Goal: Find specific page/section: Find specific page/section

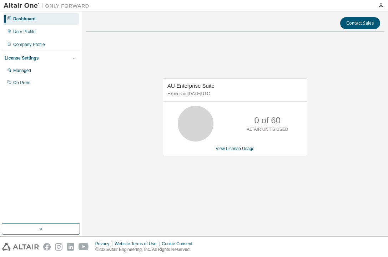
click at [280, 215] on div "Contact Sales AU Enterprise Suite Expires on [DATE] UTC 0 of 60 ALTAIR UNITS US…" at bounding box center [235, 124] width 299 height 218
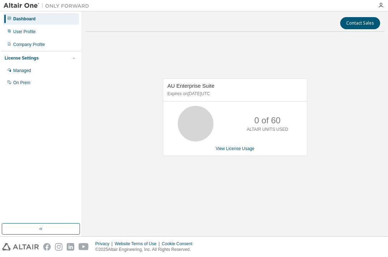
click at [278, 215] on div "Contact Sales AU Enterprise Suite Expires on [DATE] UTC 0 of 60 ALTAIR UNITS US…" at bounding box center [235, 124] width 299 height 218
click at [148, 70] on div "AU Enterprise Suite Expires on [DATE] UTC 0 of 60 ALTAIR UNITS USED View Licens…" at bounding box center [235, 120] width 299 height 167
